Goal: Task Accomplishment & Management: Manage account settings

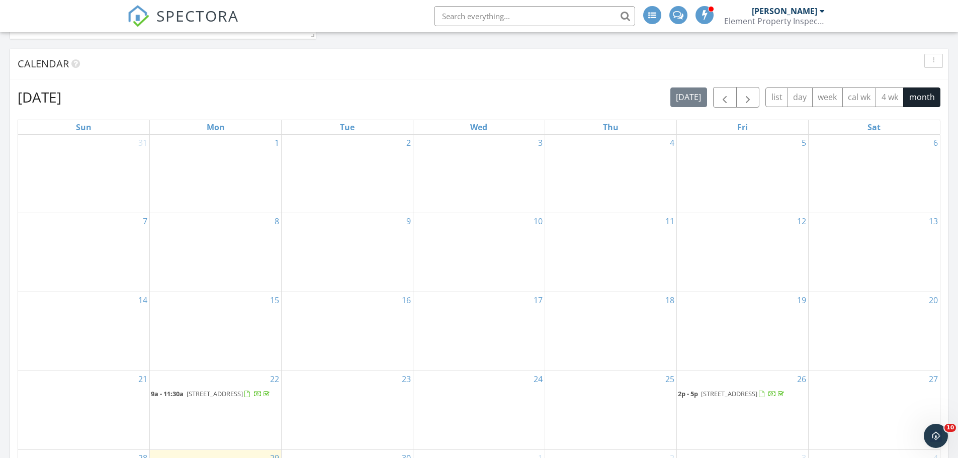
scroll to position [553, 0]
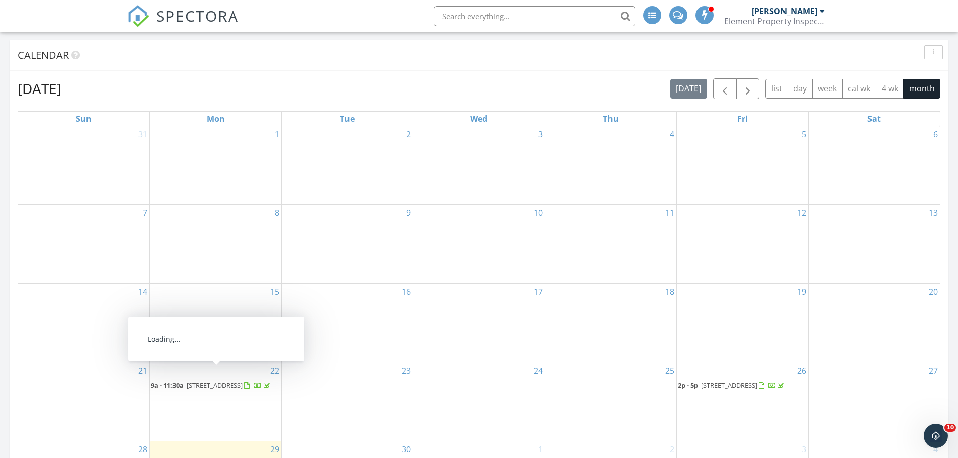
click at [243, 381] on span "44 Prospect St, Trenton 08618" at bounding box center [215, 385] width 56 height 9
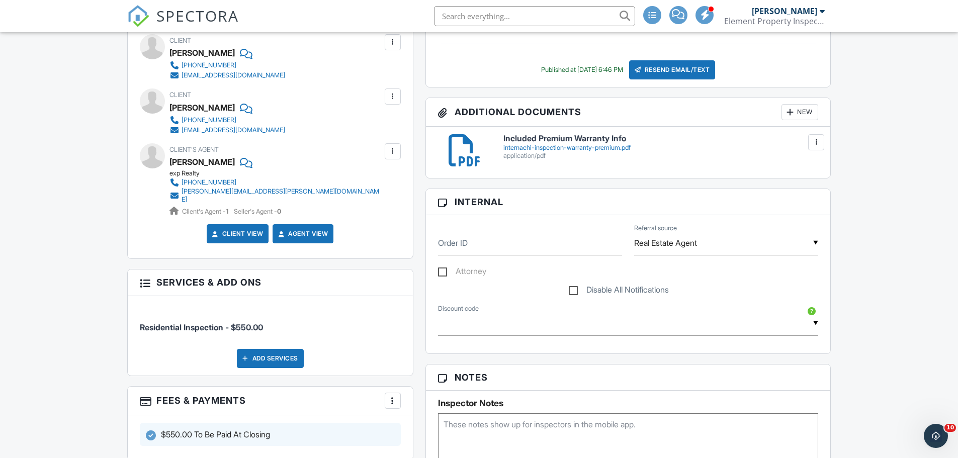
scroll to position [604, 0]
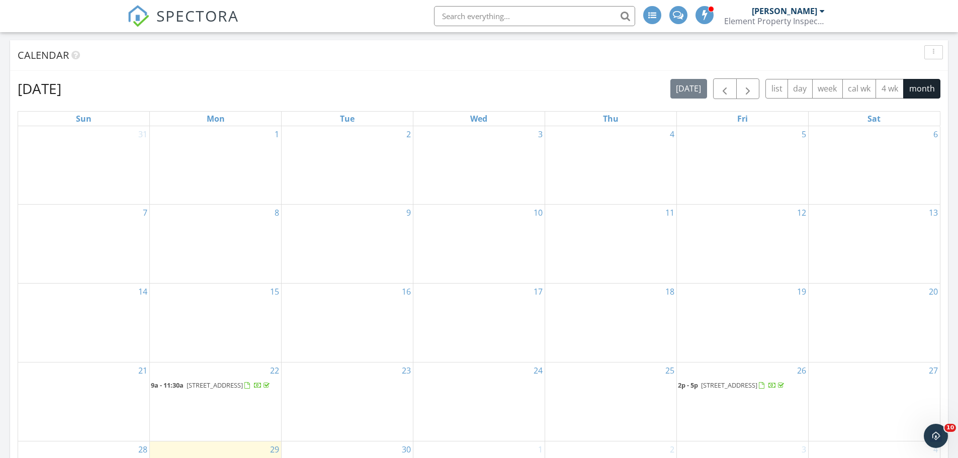
click at [759, 381] on span "2p - 5p 6 Mahogany Ct, Plainsboro Township 08536" at bounding box center [732, 386] width 108 height 10
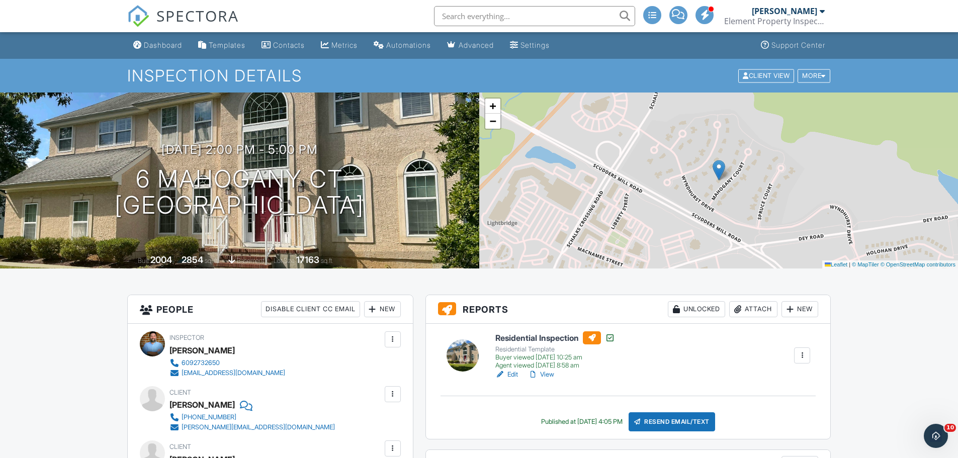
scroll to position [50, 0]
